Goal: Task Accomplishment & Management: Use online tool/utility

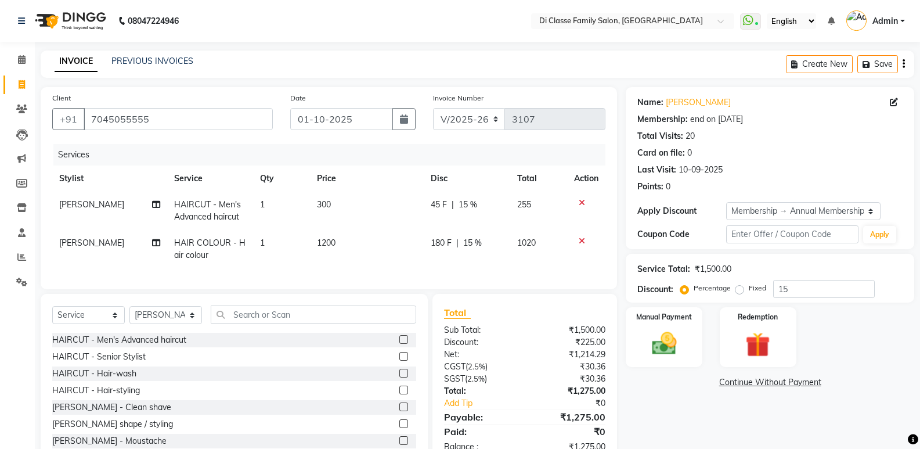
select select "6346"
select select "service"
select select "47551"
select select "1: Object"
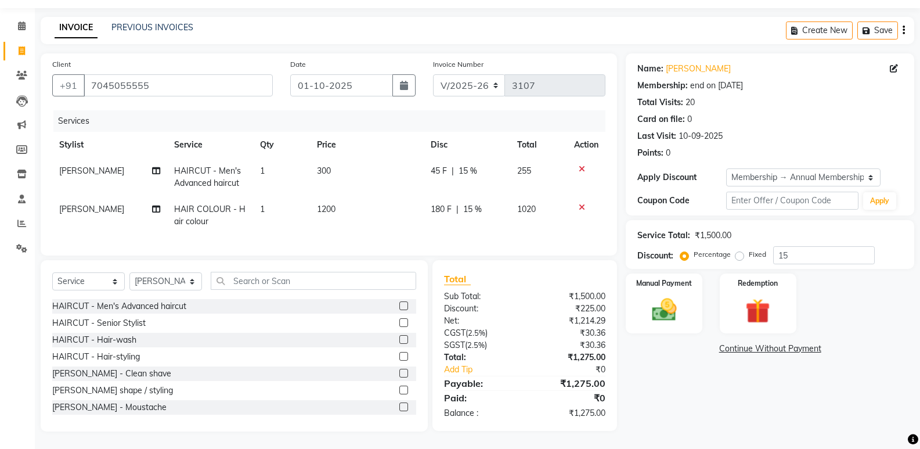
scroll to position [116, 0]
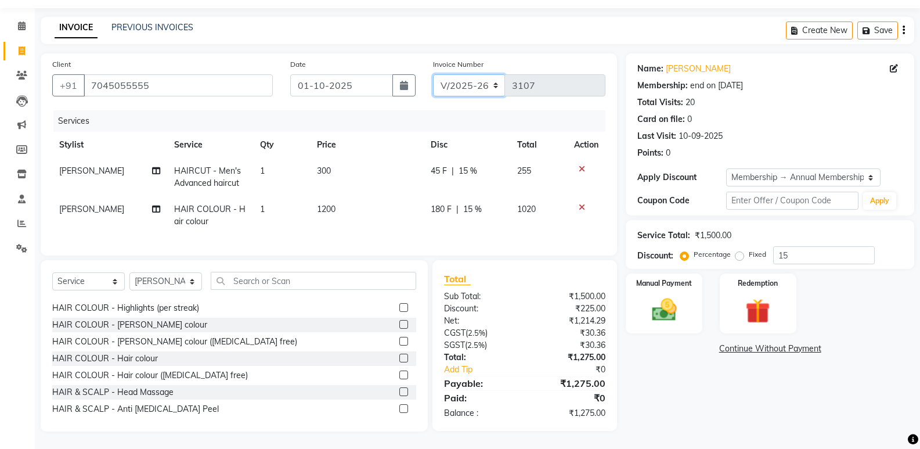
click at [471, 74] on select "INV/2025 V/2025-26" at bounding box center [469, 85] width 73 height 22
select select "8538"
click at [433, 74] on select "INV/2025 V/2025-26" at bounding box center [469, 85] width 73 height 22
type input "0434"
click at [681, 390] on div "Name: [PERSON_NAME] Membership: end on [DATE] Total Visits: 20 Card on file: 0 …" at bounding box center [774, 242] width 297 height 378
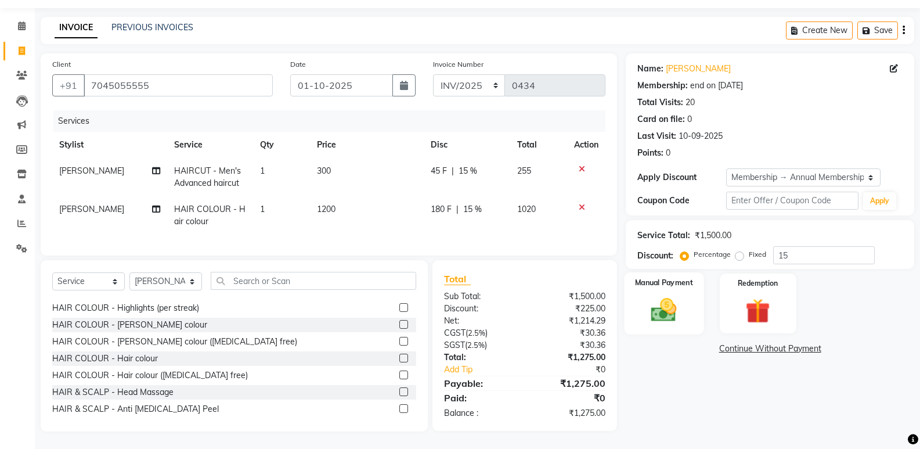
click at [661, 316] on img at bounding box center [663, 310] width 41 height 30
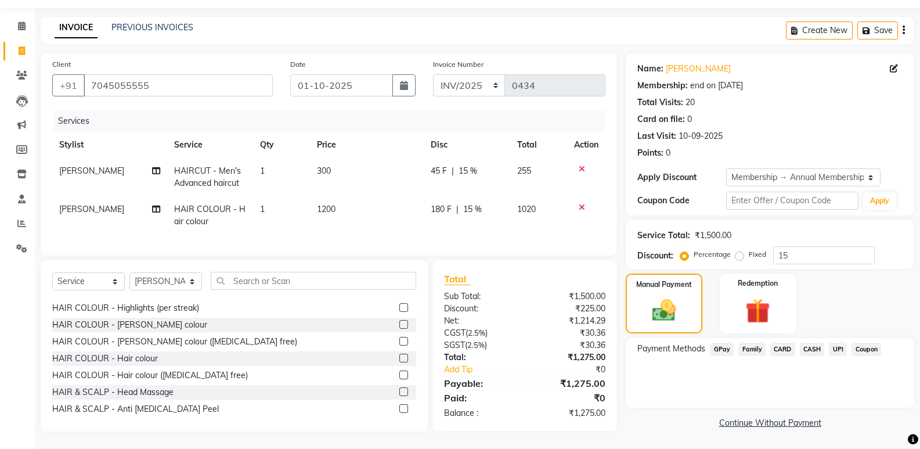
click at [814, 343] on span "CASH" at bounding box center [812, 349] width 25 height 13
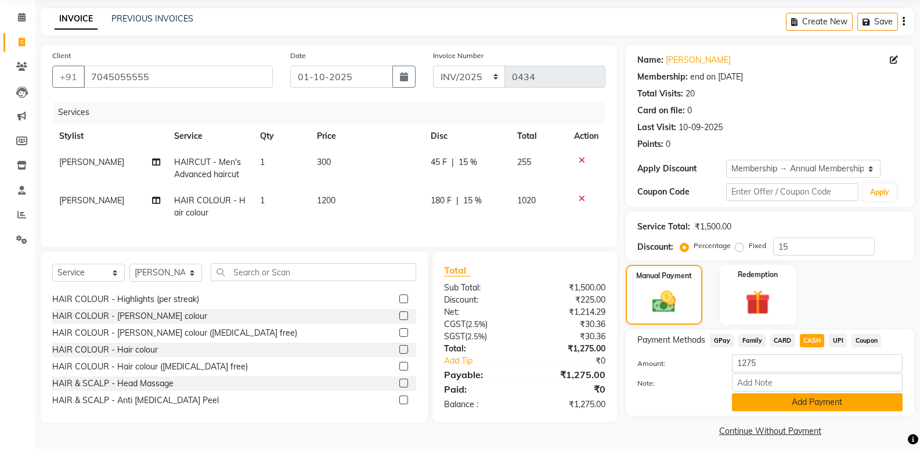
click at [821, 405] on button "Add Payment" at bounding box center [817, 402] width 171 height 18
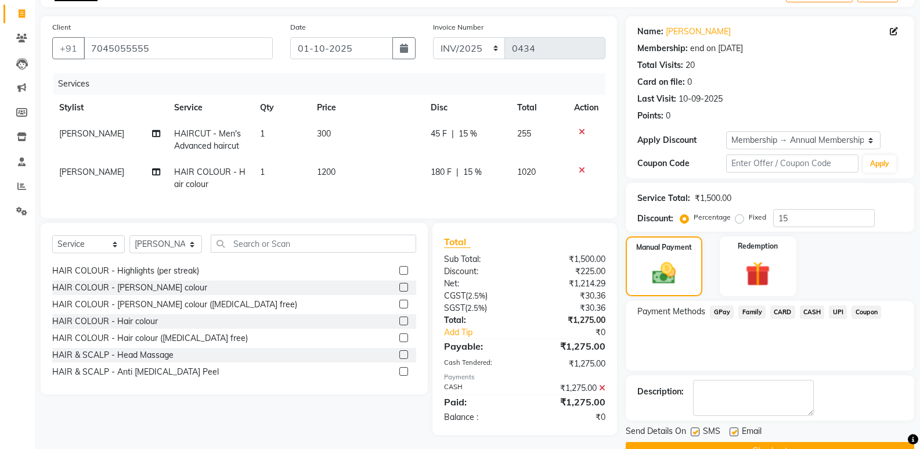
scroll to position [99, 0]
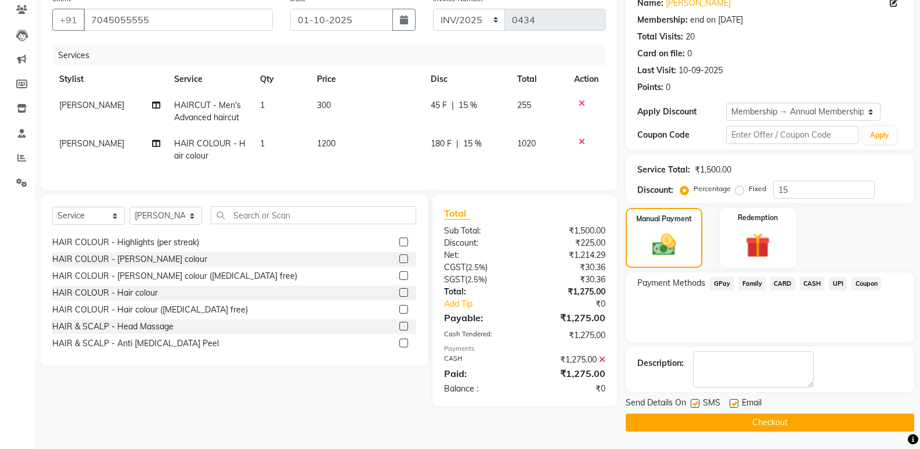
click at [824, 420] on button "Checkout" at bounding box center [770, 422] width 289 height 18
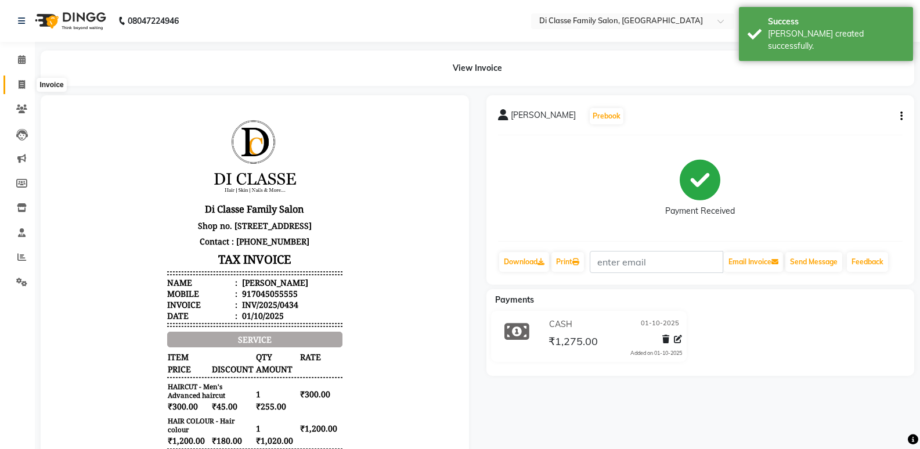
click at [24, 80] on icon at bounding box center [22, 84] width 6 height 9
select select "6346"
select select "service"
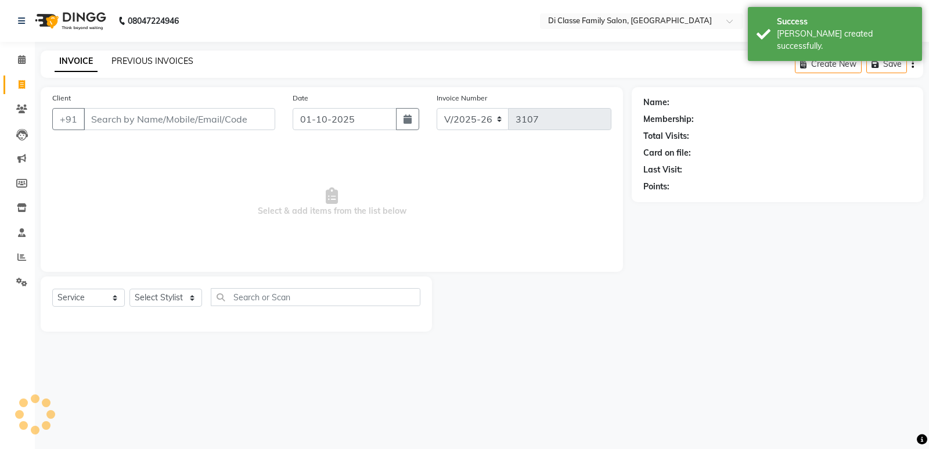
click at [149, 62] on link "PREVIOUS INVOICES" at bounding box center [152, 61] width 82 height 10
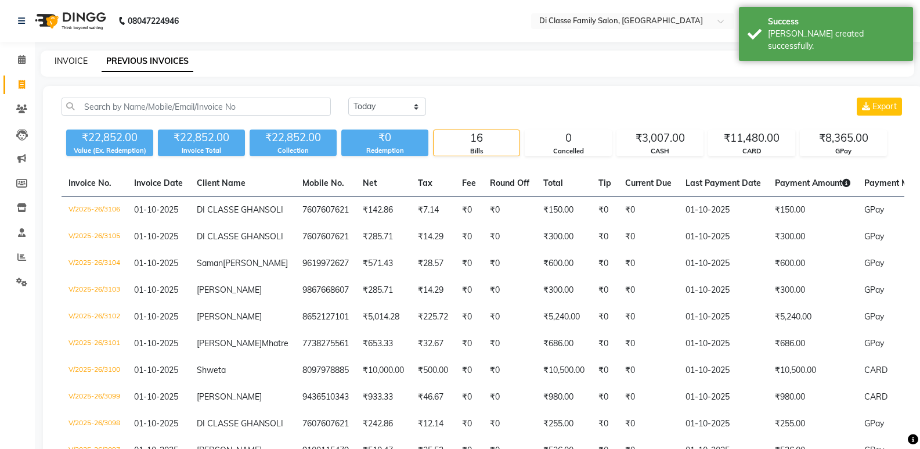
click at [76, 59] on link "INVOICE" at bounding box center [71, 61] width 33 height 10
select select "6346"
select select "service"
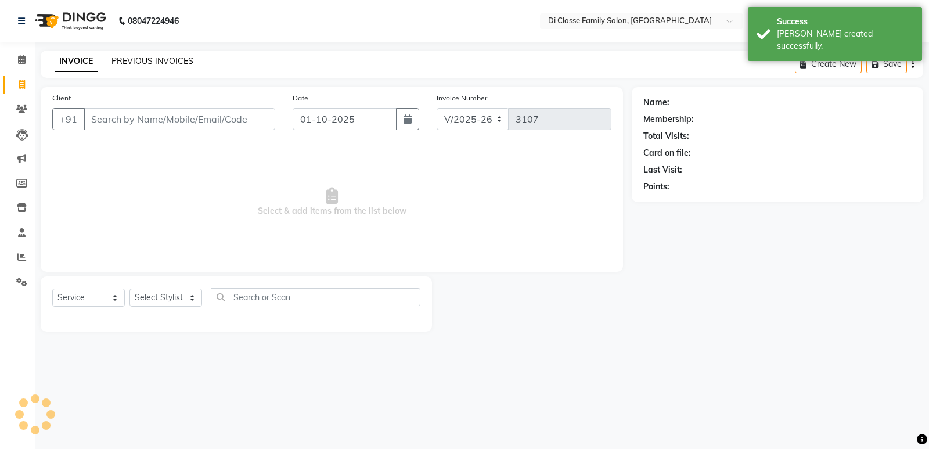
click at [135, 59] on link "PREVIOUS INVOICES" at bounding box center [152, 61] width 82 height 10
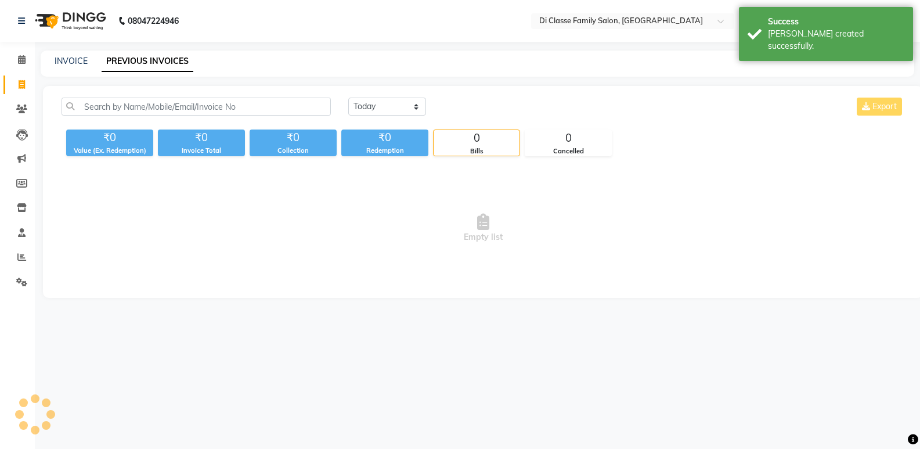
scroll to position [363, 0]
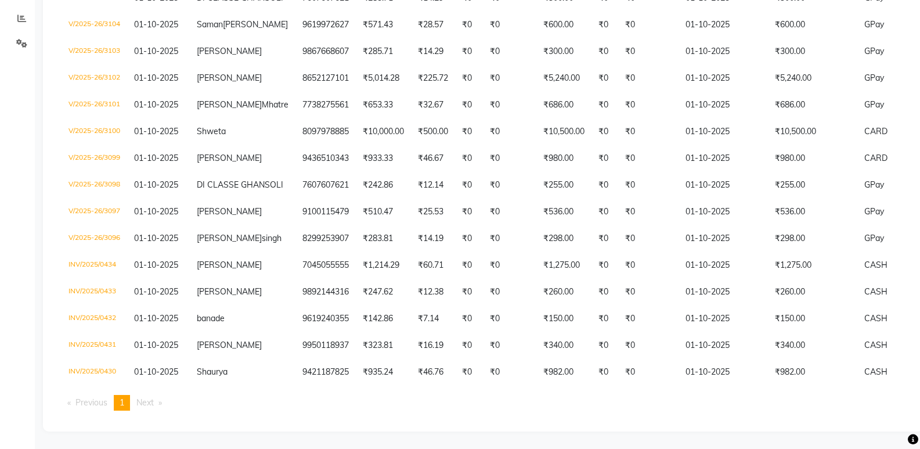
drag, startPoint x: 170, startPoint y: -6, endPoint x: 181, endPoint y: -24, distance: 21.1
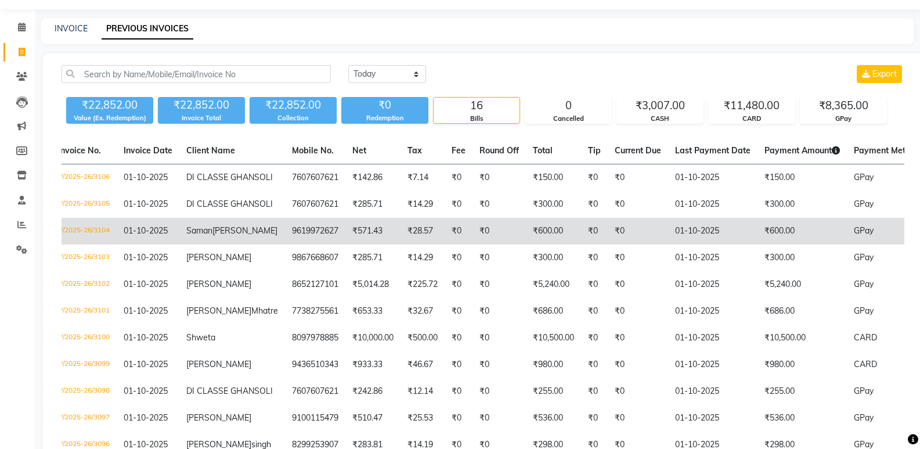
scroll to position [0, 0]
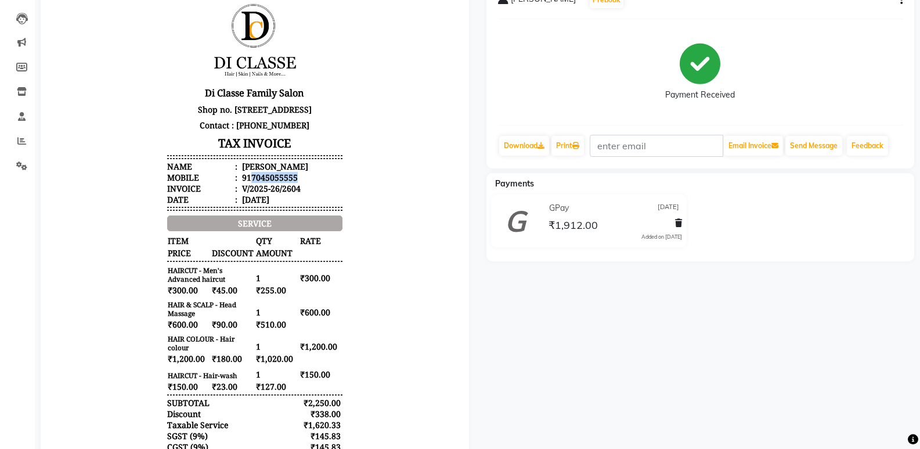
scroll to position [116, 0]
click at [523, 319] on div "[PERSON_NAME] Prebook Payment Received Download Print Email Invoice Send Messag…" at bounding box center [701, 267] width 446 height 576
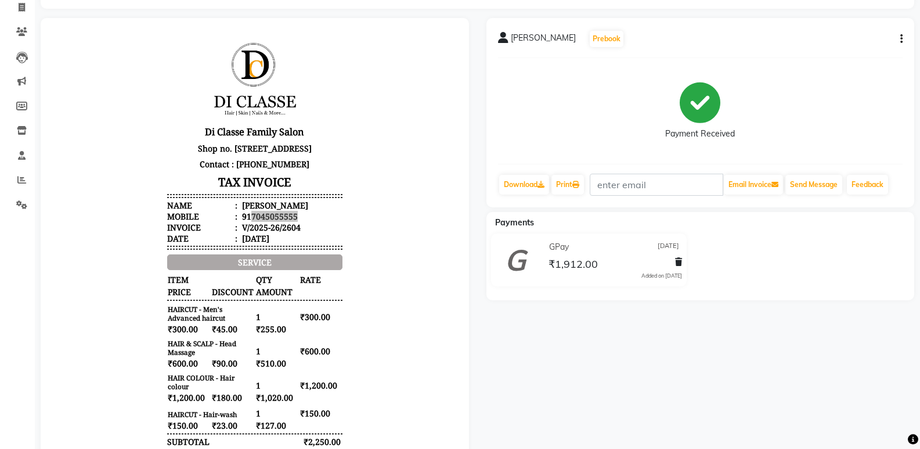
scroll to position [0, 0]
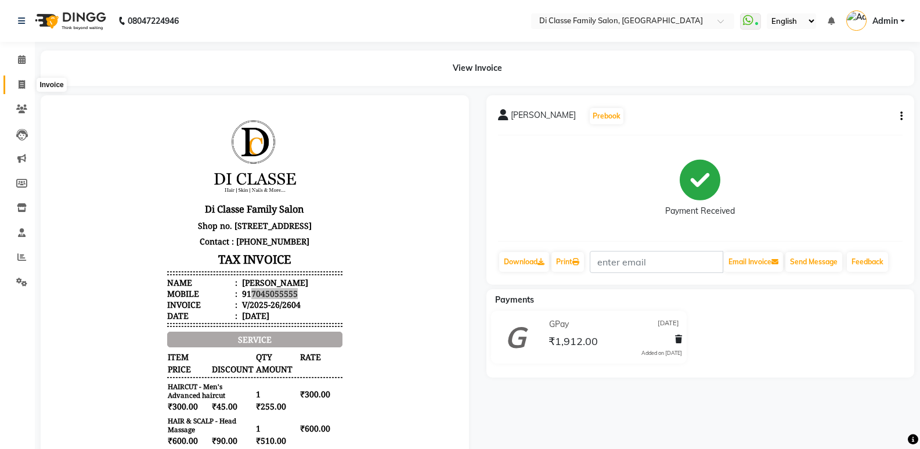
click at [22, 82] on icon at bounding box center [22, 84] width 6 height 9
select select "6346"
select select "service"
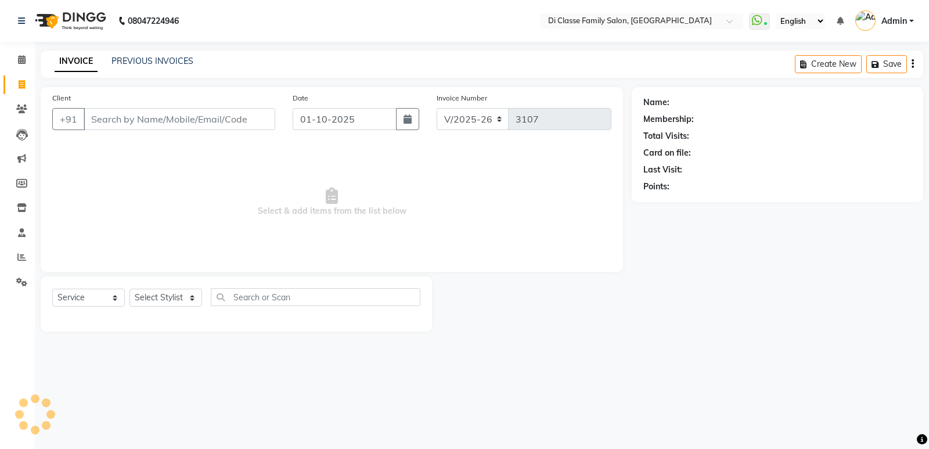
click at [163, 55] on div "PREVIOUS INVOICES" at bounding box center [152, 61] width 82 height 12
click at [162, 61] on link "PREVIOUS INVOICES" at bounding box center [152, 61] width 82 height 10
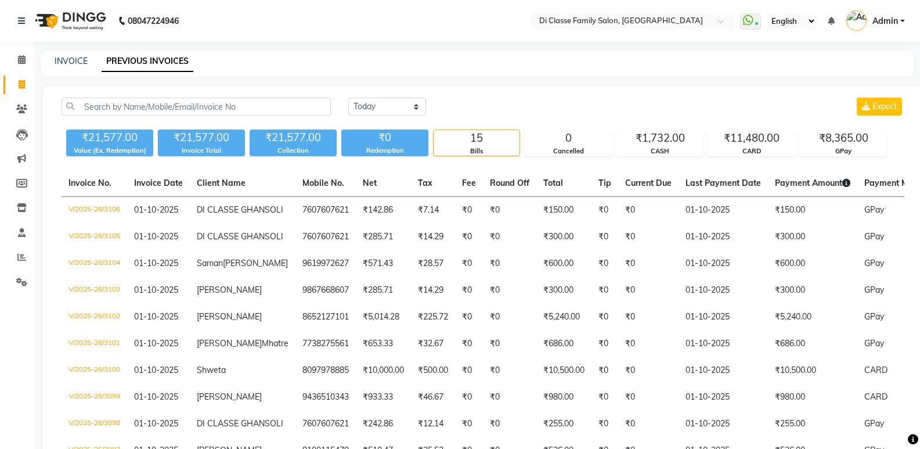
click at [74, 52] on div "INVOICE PREVIOUS INVOICES" at bounding box center [478, 64] width 874 height 26
click at [69, 59] on link "INVOICE" at bounding box center [71, 61] width 33 height 10
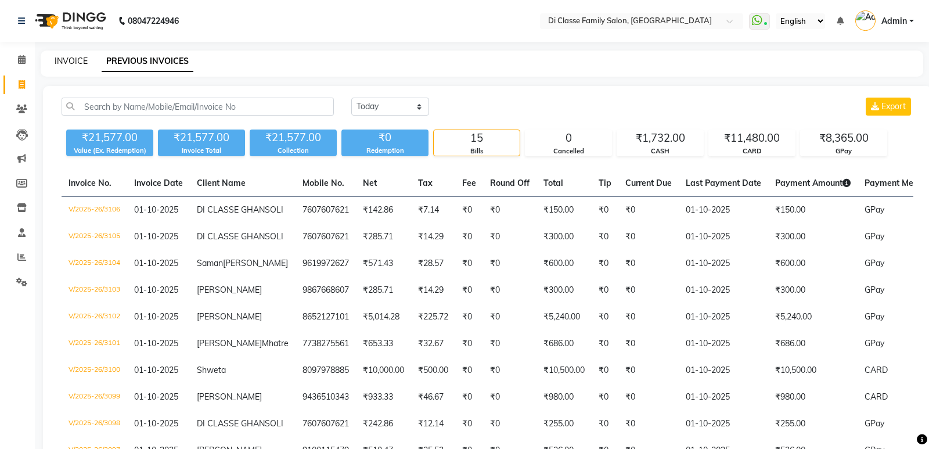
select select "6346"
select select "service"
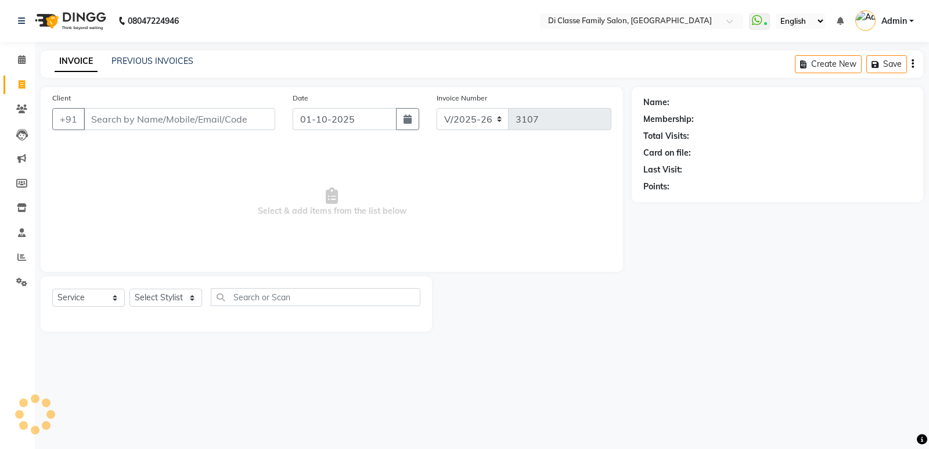
click at [135, 52] on div "INVOICE PREVIOUS INVOICES Create New Save" at bounding box center [482, 64] width 882 height 27
click at [136, 59] on link "PREVIOUS INVOICES" at bounding box center [152, 61] width 82 height 10
